Goal: Task Accomplishment & Management: Complete application form

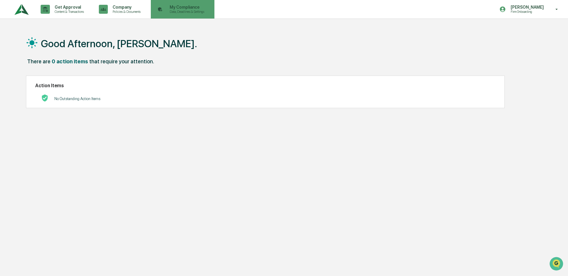
click at [183, 12] on p "Data, Deadlines & Settings" at bounding box center [186, 12] width 42 height 4
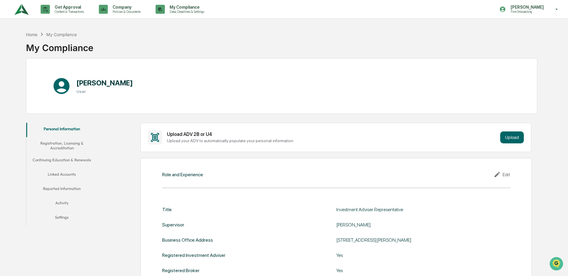
click at [70, 163] on button "Continuing Education & Renewals" at bounding box center [61, 161] width 71 height 14
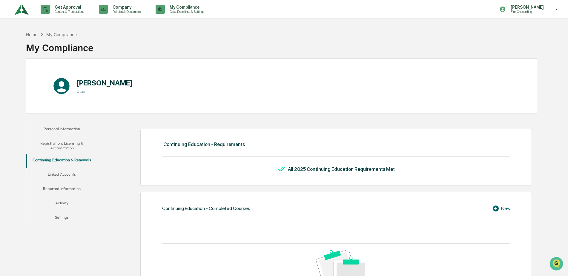
click at [60, 146] on button "Registration, Licensing & Accreditation" at bounding box center [61, 145] width 71 height 17
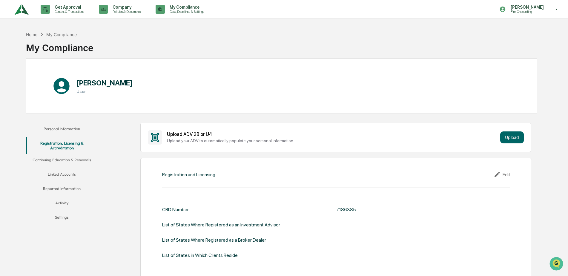
click at [19, 10] on img at bounding box center [21, 9] width 14 height 16
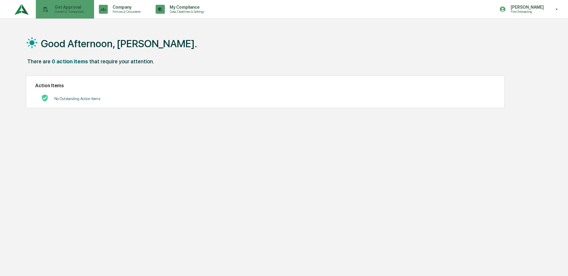
click at [45, 7] on icon at bounding box center [45, 9] width 5 height 5
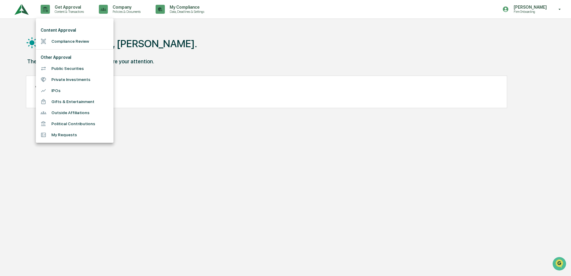
click at [171, 200] on div at bounding box center [285, 138] width 571 height 276
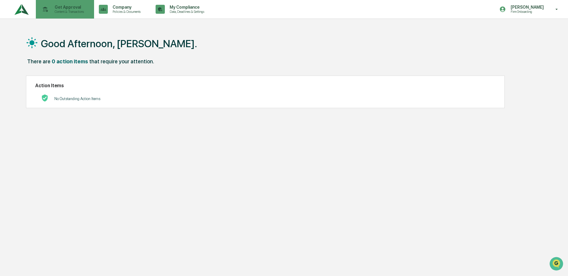
click at [72, 11] on p "Content & Transactions" at bounding box center [68, 12] width 37 height 4
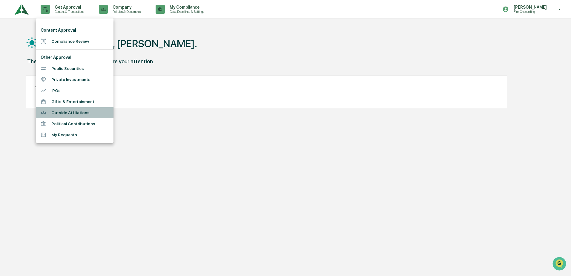
click at [70, 112] on li "Outside Affiliations" at bounding box center [75, 112] width 78 height 11
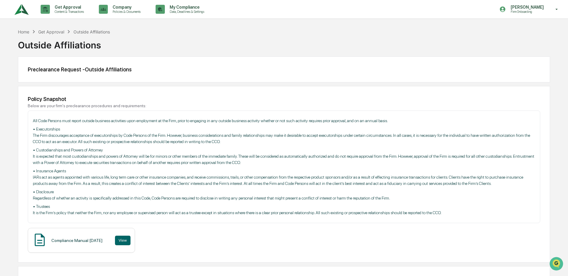
click at [20, 10] on img at bounding box center [21, 9] width 14 height 16
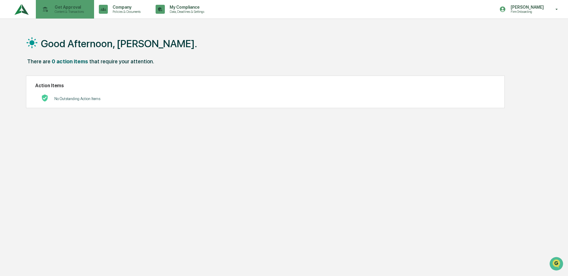
click at [75, 10] on p "Content & Transactions" at bounding box center [68, 12] width 37 height 4
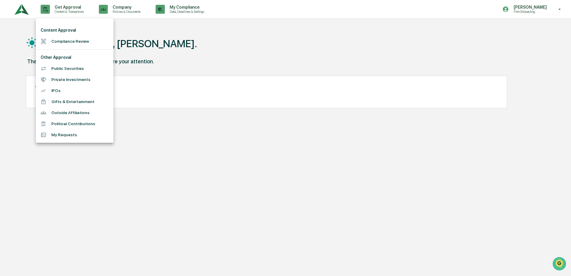
click at [158, 160] on div at bounding box center [285, 138] width 571 height 276
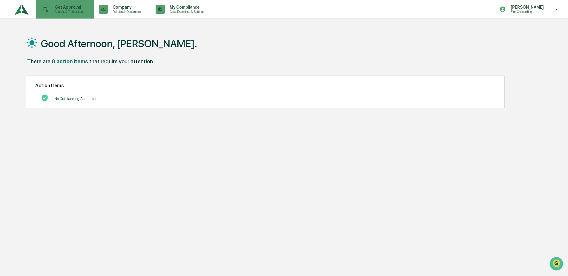
click at [67, 9] on p "Get Approval" at bounding box center [68, 7] width 37 height 5
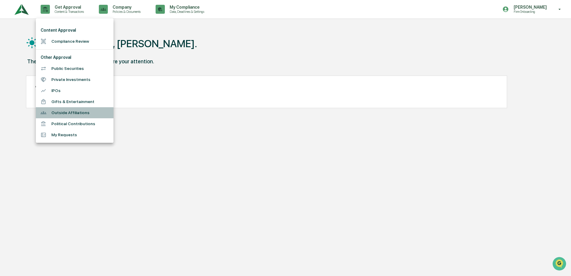
click at [60, 115] on li "Outside Affiliations" at bounding box center [75, 112] width 78 height 11
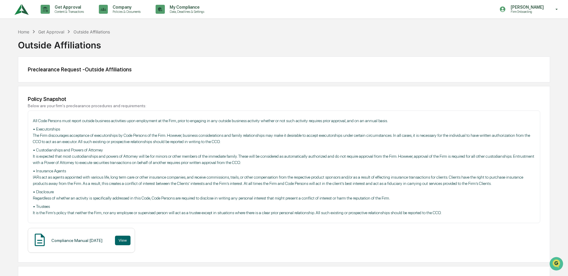
click at [20, 10] on img at bounding box center [21, 9] width 14 height 16
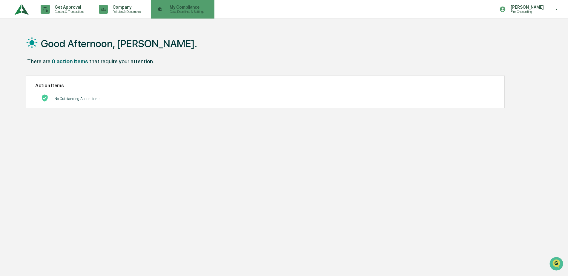
click at [171, 10] on p "Data, Deadlines & Settings" at bounding box center [186, 12] width 42 height 4
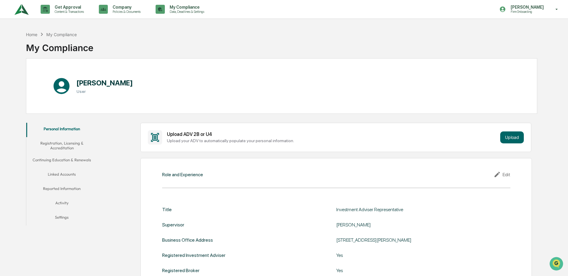
click at [69, 146] on button "Registration, Licensing & Accreditation" at bounding box center [61, 145] width 71 height 17
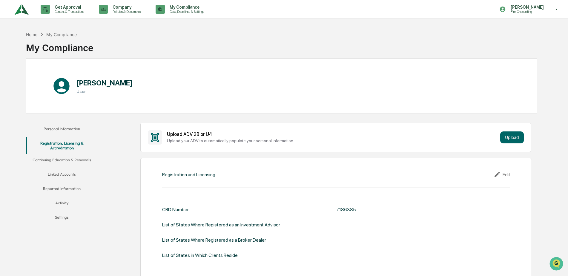
click at [61, 160] on button "Continuing Education & Renewals" at bounding box center [61, 161] width 71 height 14
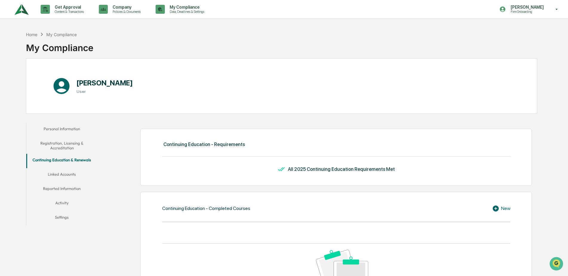
click at [72, 176] on button "Linked Accounts" at bounding box center [61, 175] width 71 height 14
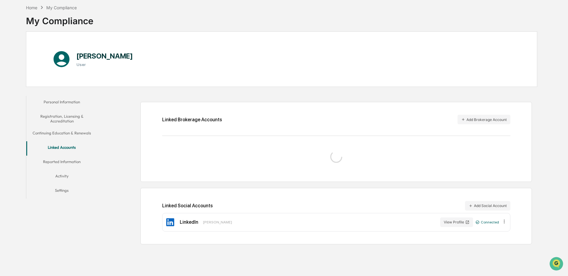
scroll to position [28, 0]
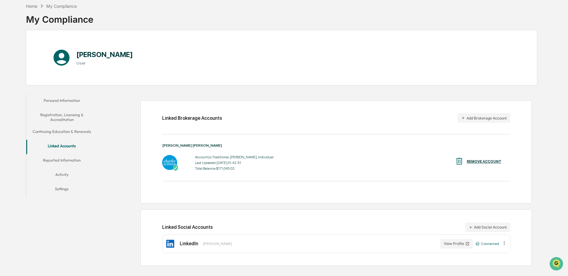
click at [69, 102] on button "Personal Information" at bounding box center [61, 101] width 71 height 14
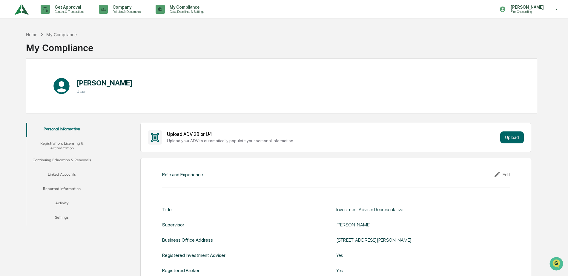
click at [18, 9] on img at bounding box center [21, 9] width 14 height 16
